Goal: Information Seeking & Learning: Learn about a topic

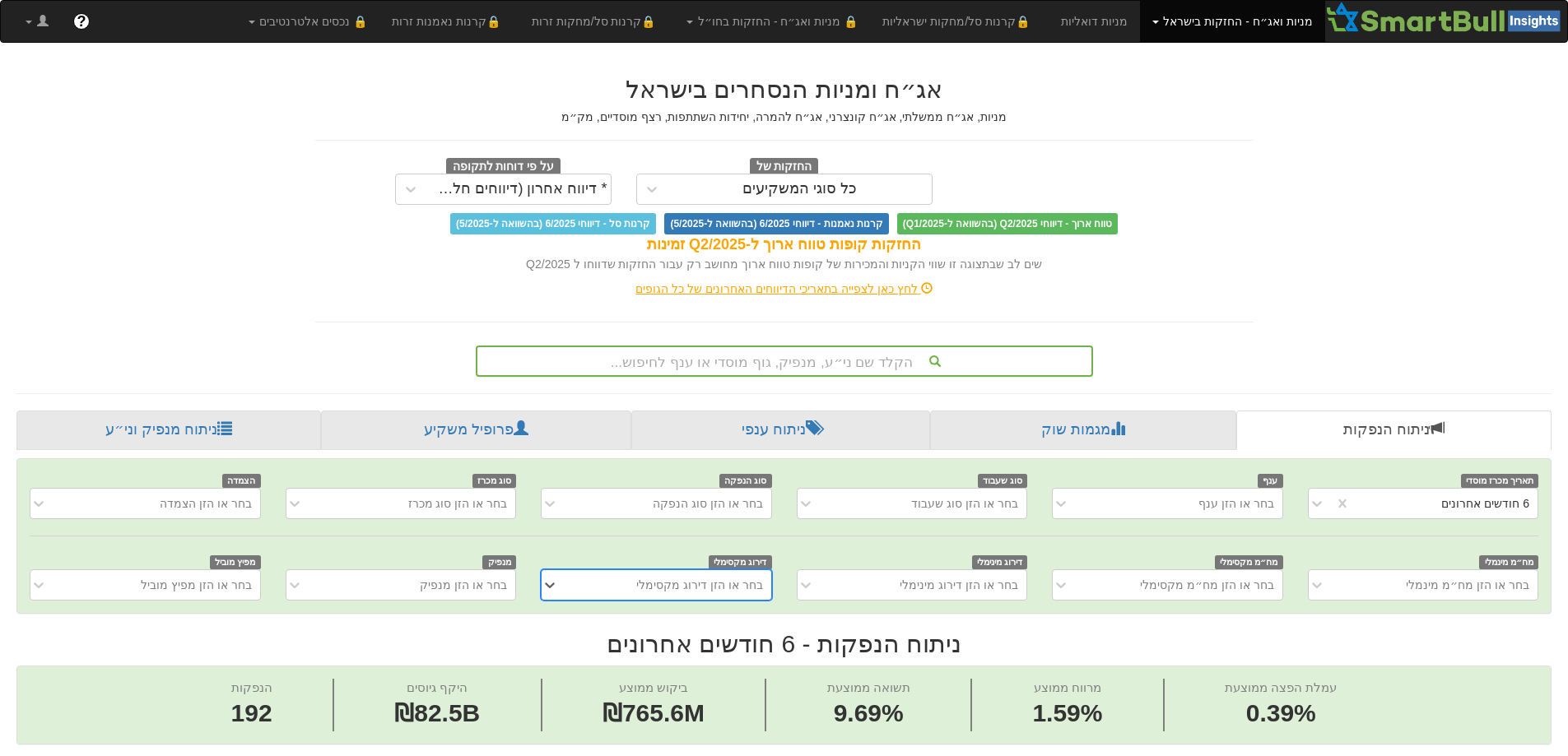
click at [688, 362] on div "הקלד שם ני״ע, מנפיק, גוף מוסדי או ענף לחיפוש..." at bounding box center [784, 361] width 618 height 31
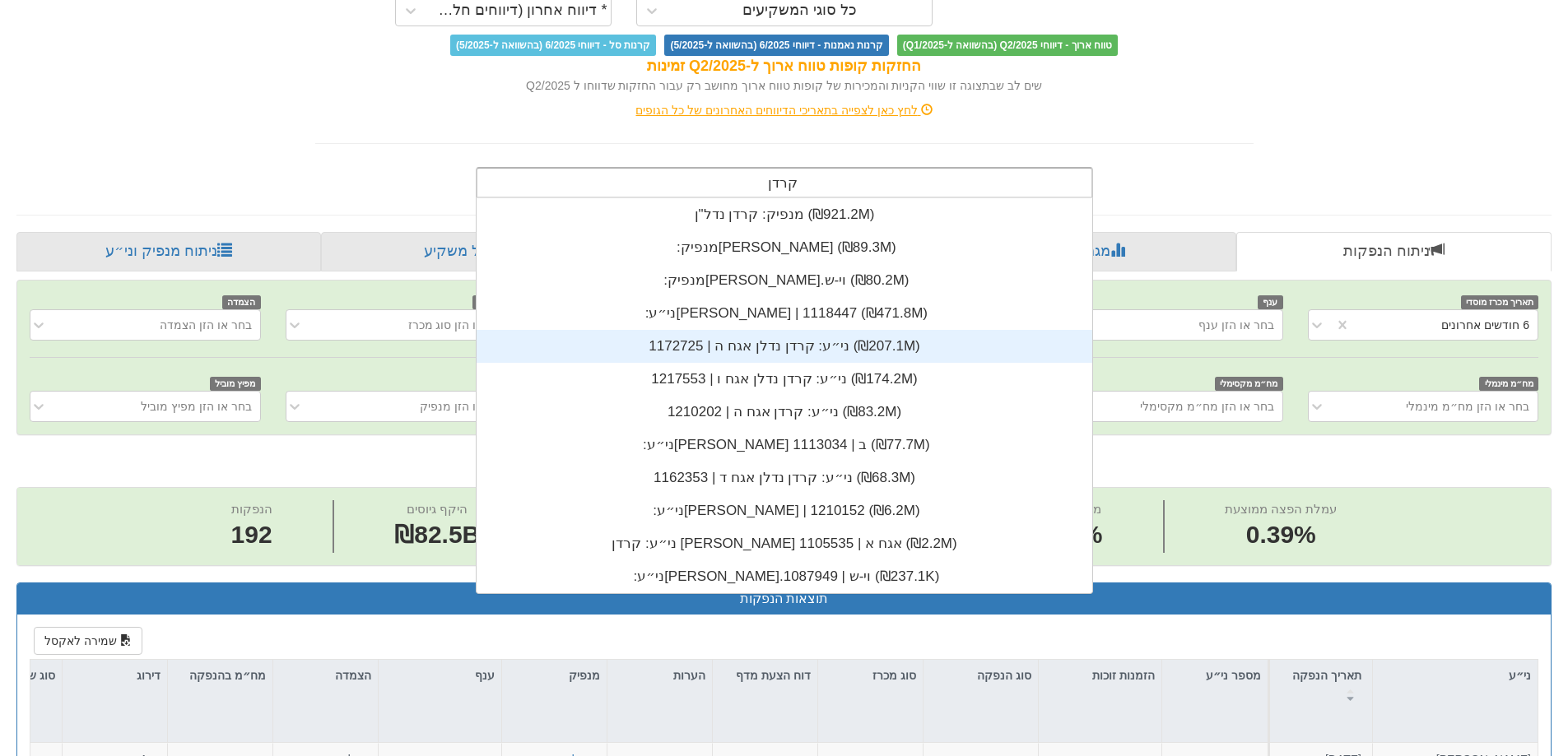
scroll to position [196, 0]
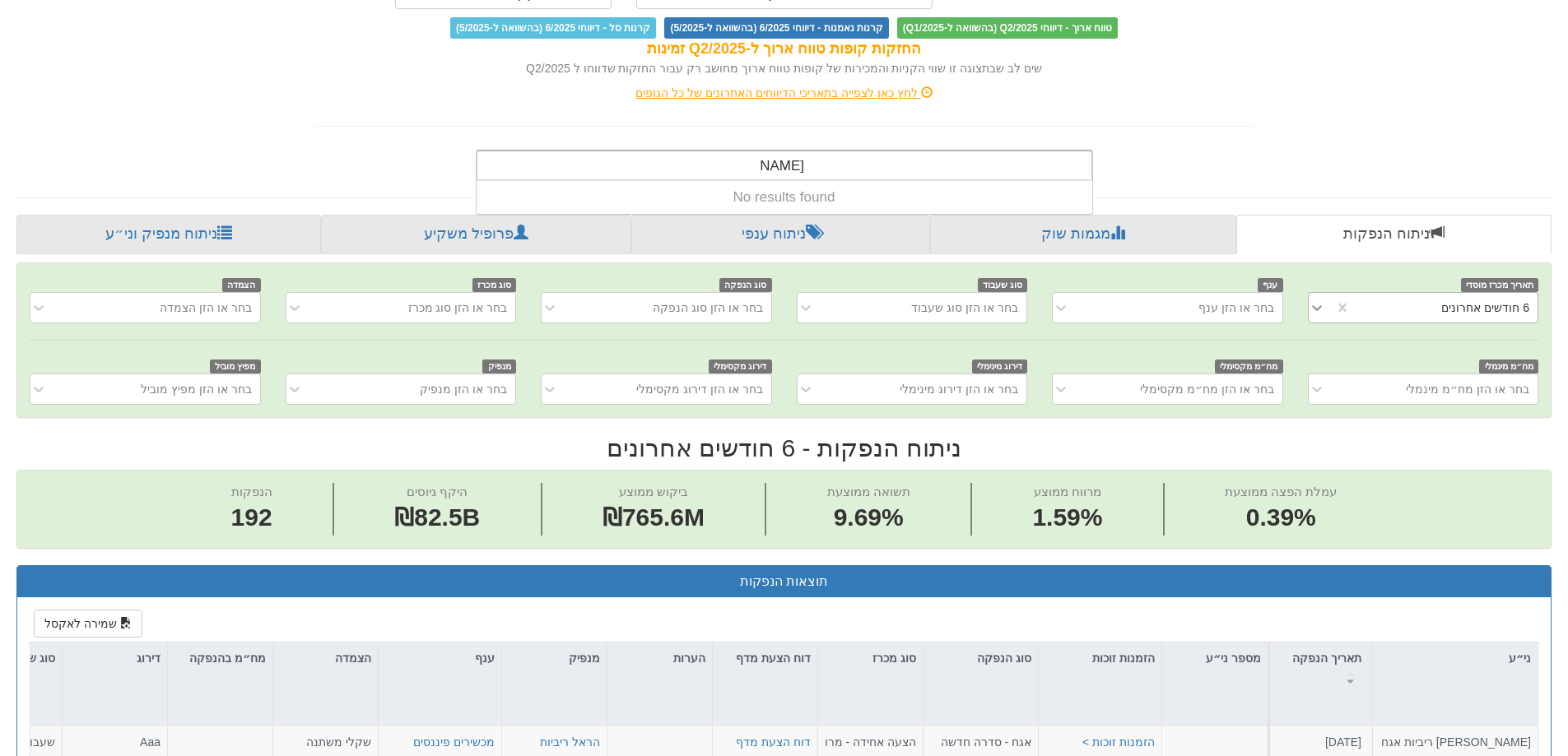
type input "[PERSON_NAME]"
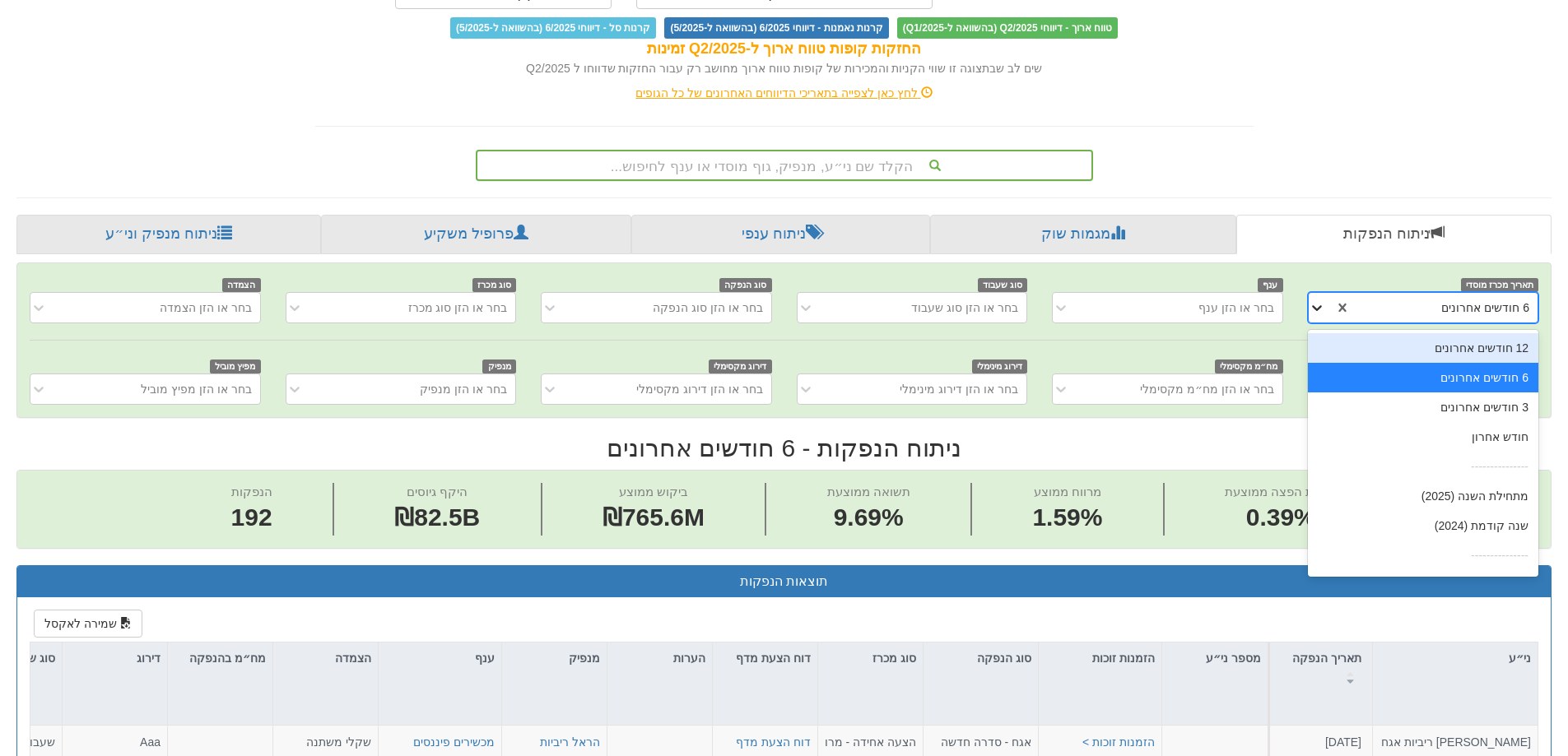
click at [1314, 308] on icon at bounding box center [1316, 307] width 16 height 16
click at [1435, 531] on div "שנה קודמת (2024)" at bounding box center [1423, 525] width 231 height 30
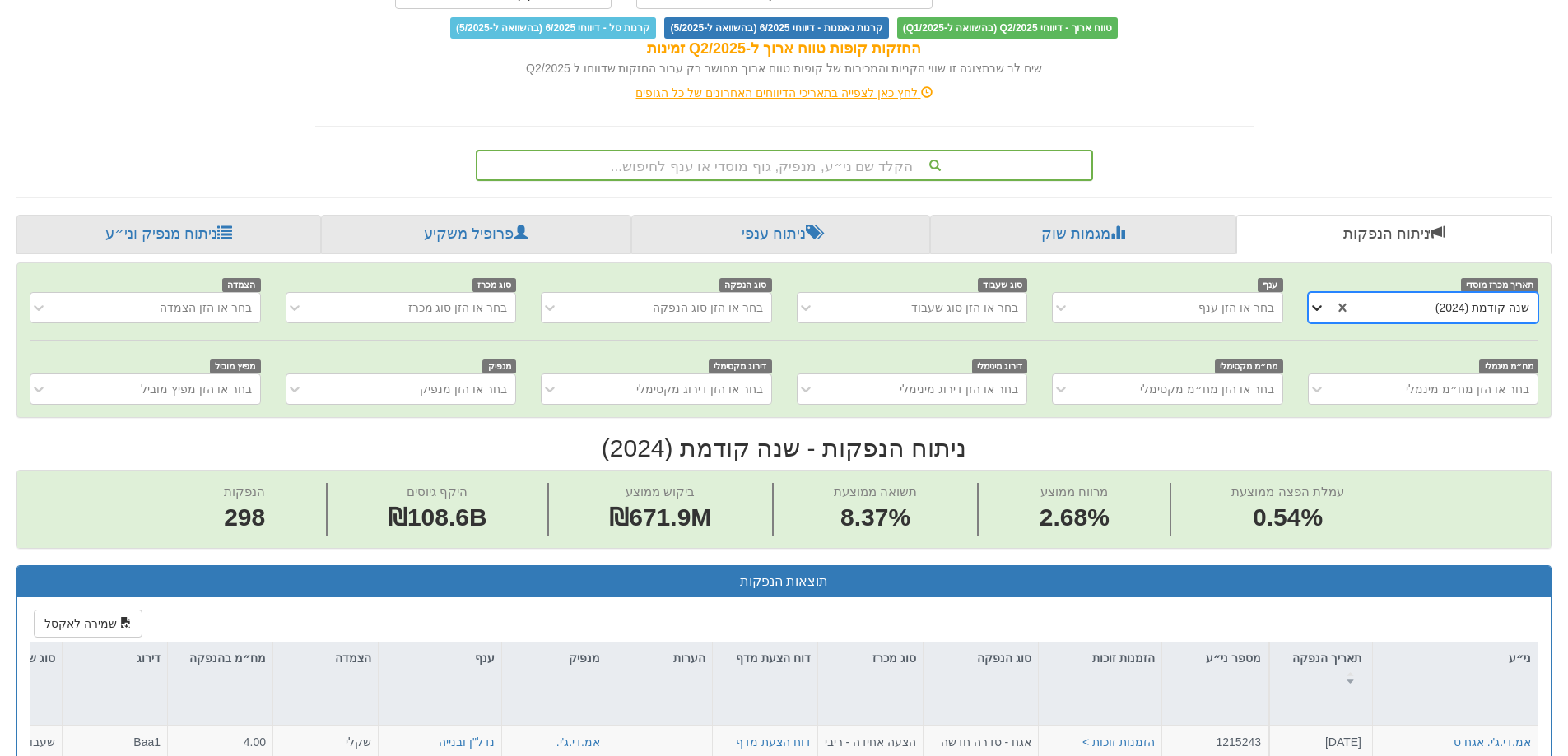
click at [1314, 310] on icon at bounding box center [1316, 307] width 16 height 16
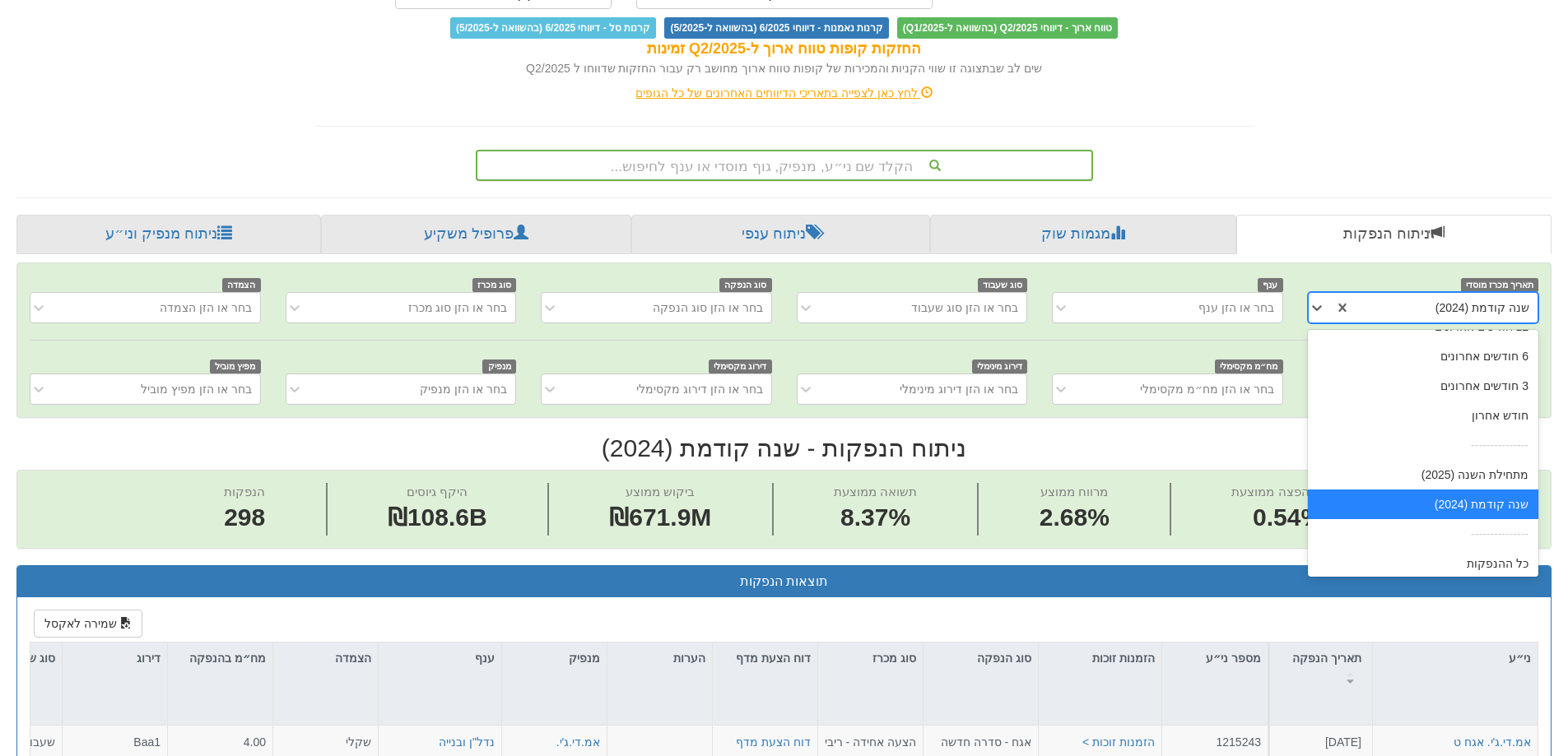
scroll to position [26, 0]
click at [1375, 551] on div "כל ההנפקות" at bounding box center [1423, 558] width 231 height 30
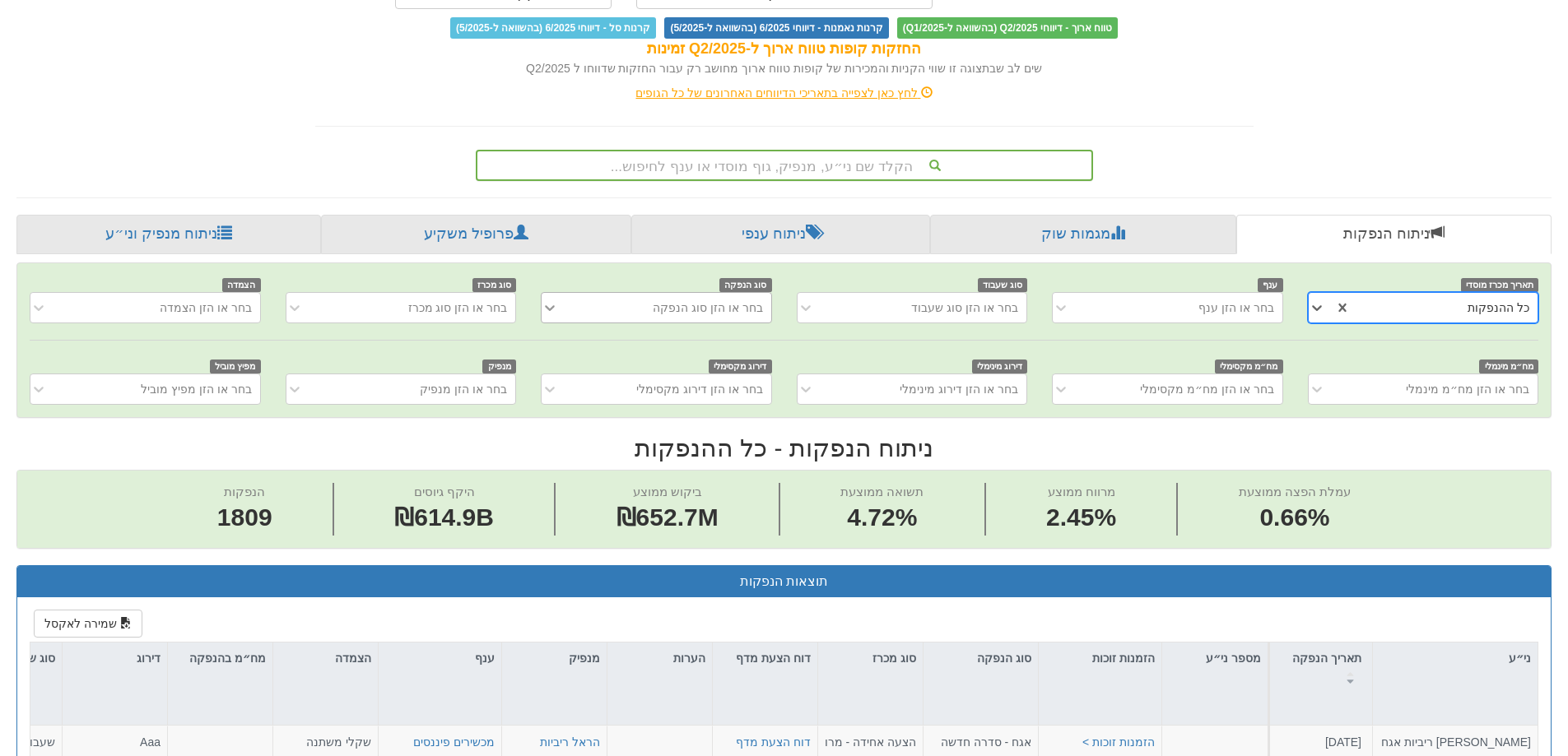
click at [552, 308] on icon at bounding box center [550, 307] width 10 height 6
click at [553, 309] on icon at bounding box center [549, 307] width 16 height 16
click at [557, 311] on icon at bounding box center [549, 307] width 16 height 16
click at [580, 313] on div "בחר או הזן סוג הנפקה" at bounding box center [668, 307] width 204 height 26
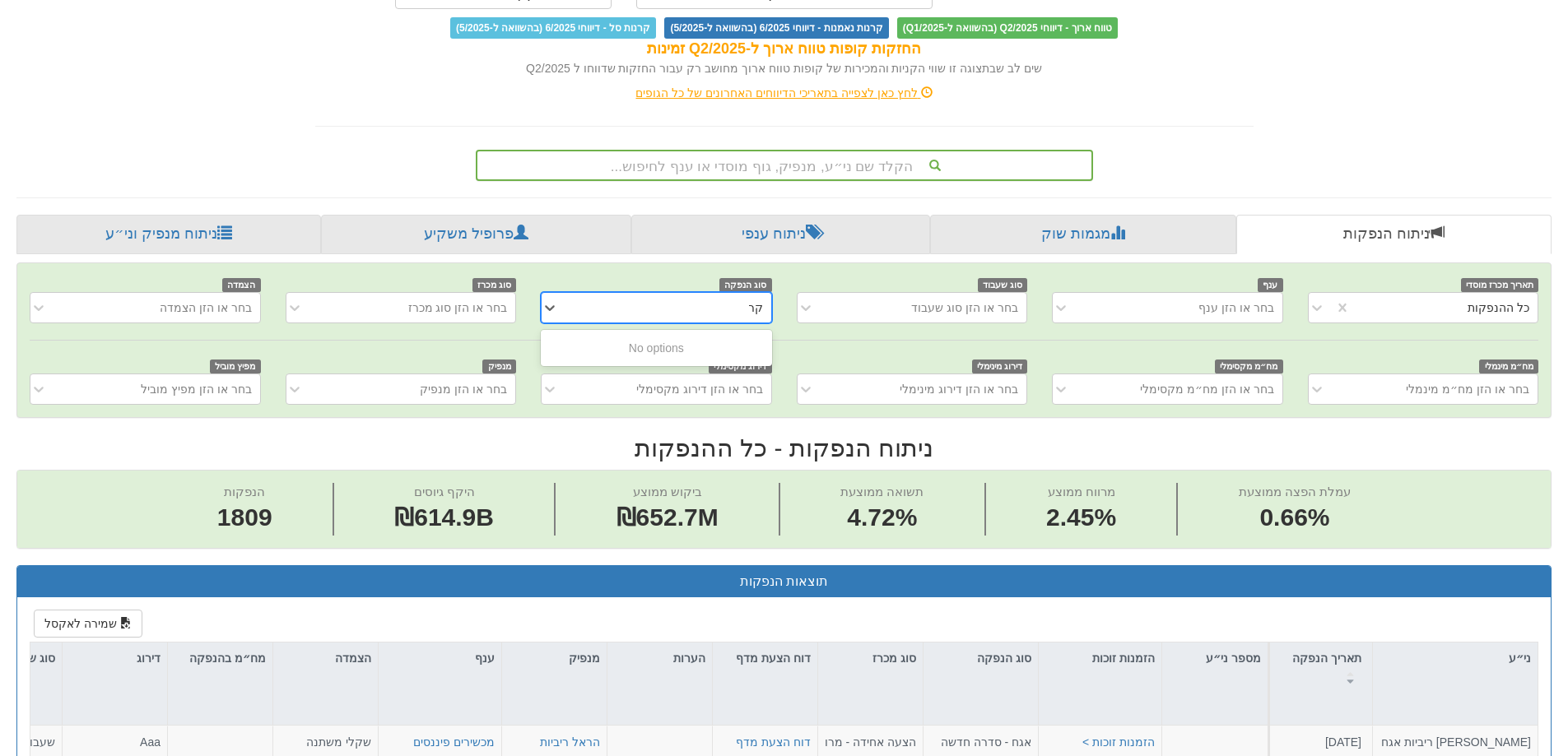
type input "ק"
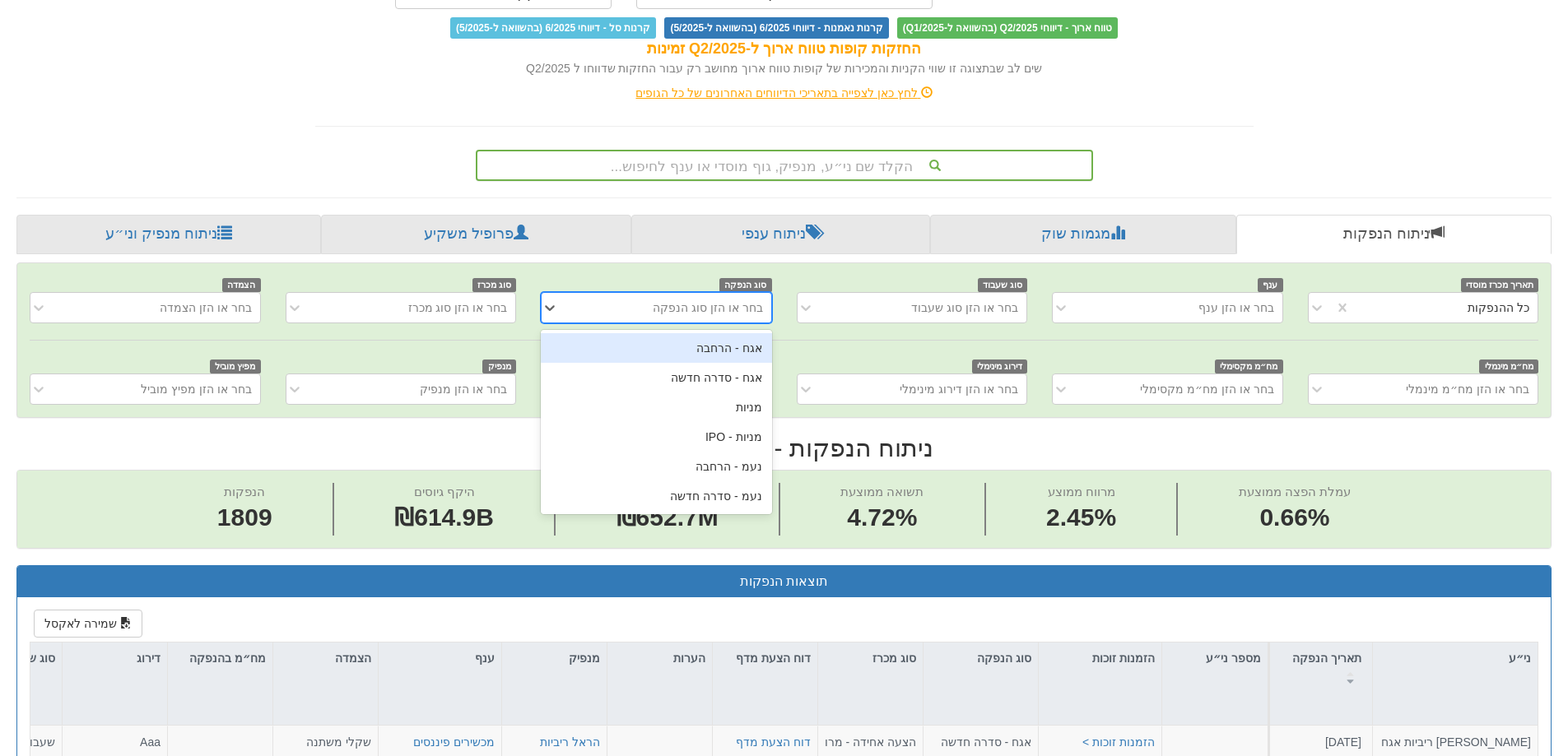
click at [467, 360] on div "מנפיק בחר או הזן מנפיק" at bounding box center [400, 381] width 255 height 48
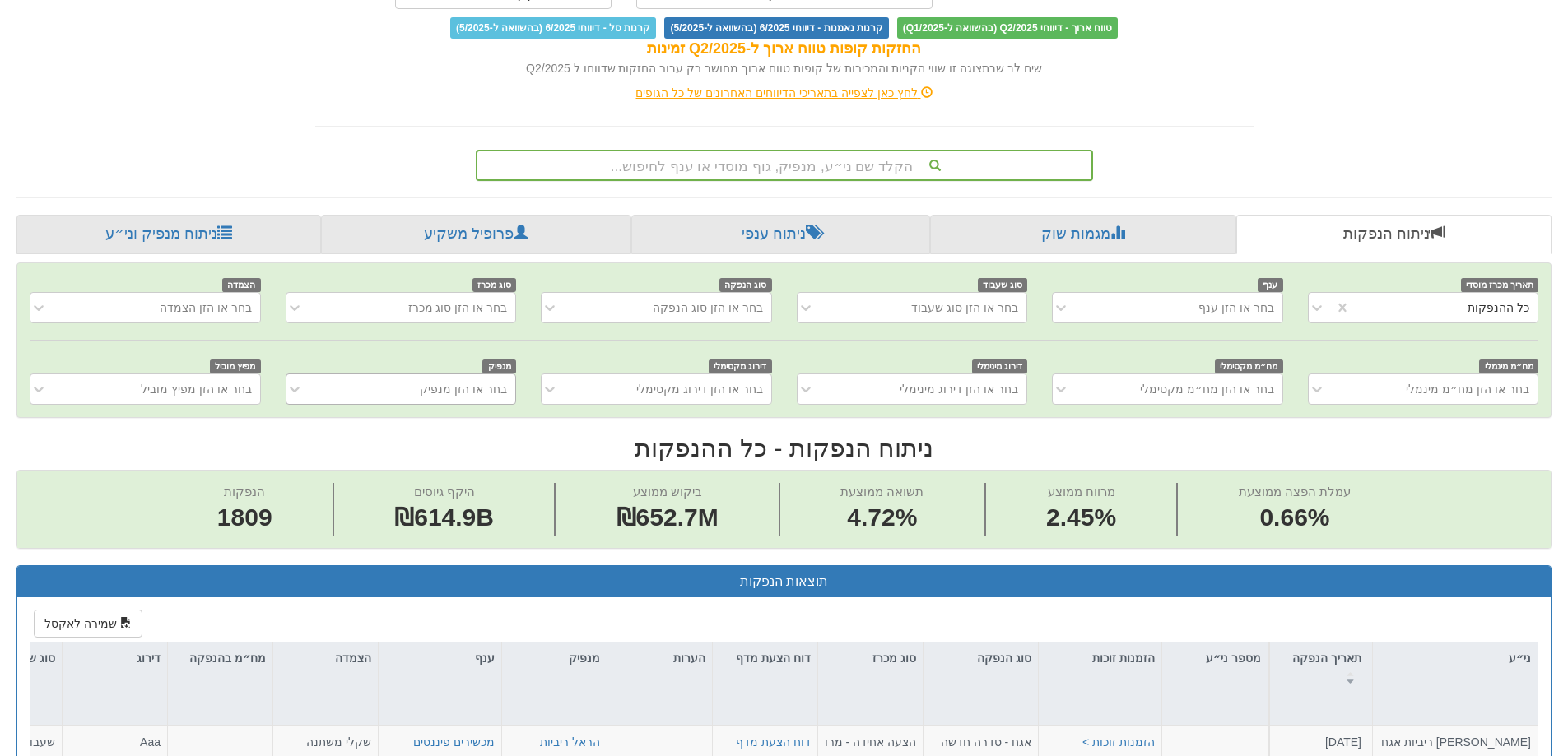
click at [395, 387] on div "בחר או הזן מנפיק" at bounding box center [413, 389] width 204 height 26
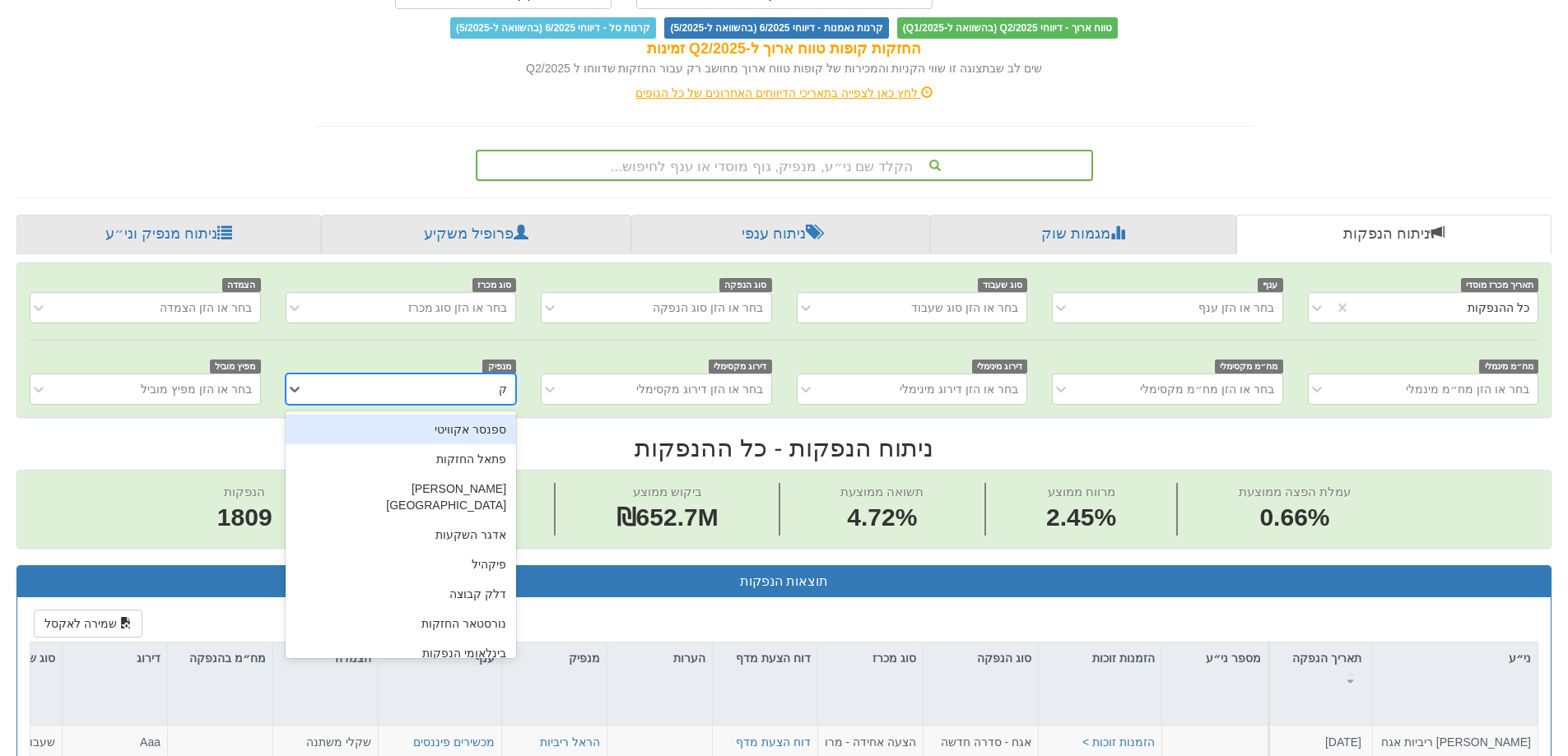
type input "קרד"
